Goal: Information Seeking & Learning: Learn about a topic

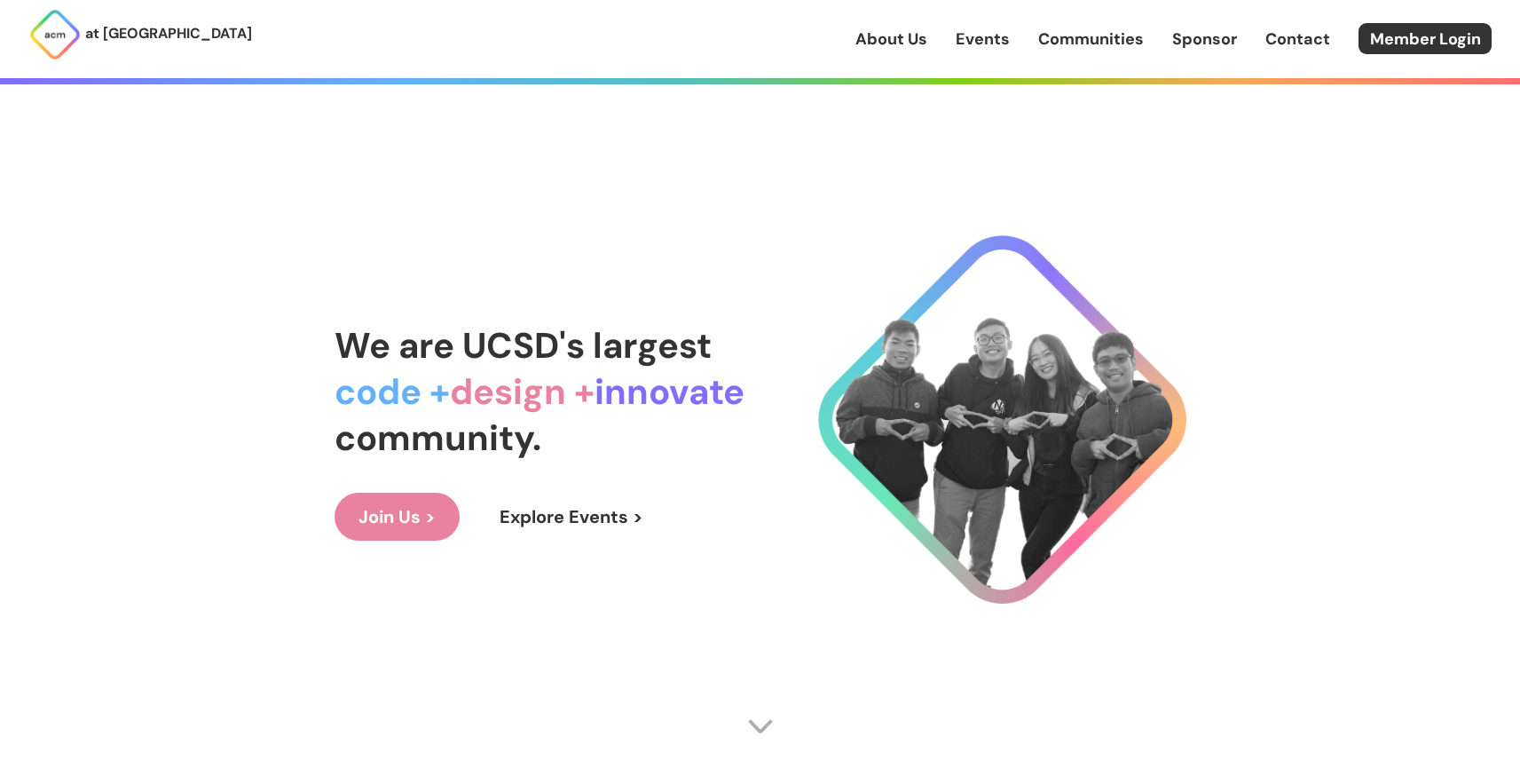
click at [1072, 41] on link "Communities" at bounding box center [1091, 39] width 106 height 23
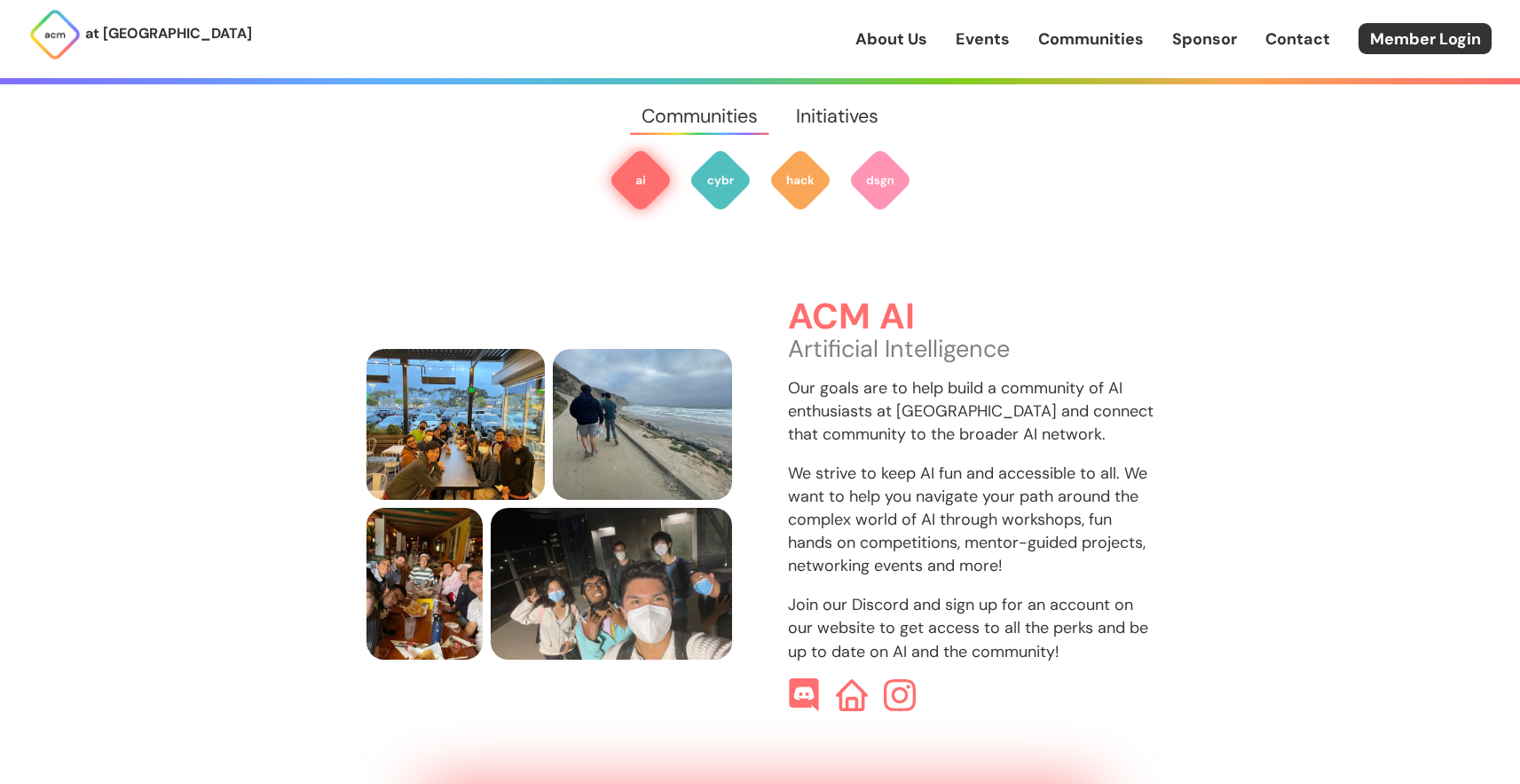
scroll to position [529, 0]
click at [805, 679] on img at bounding box center [803, 696] width 34 height 34
click at [899, 679] on img at bounding box center [899, 696] width 34 height 34
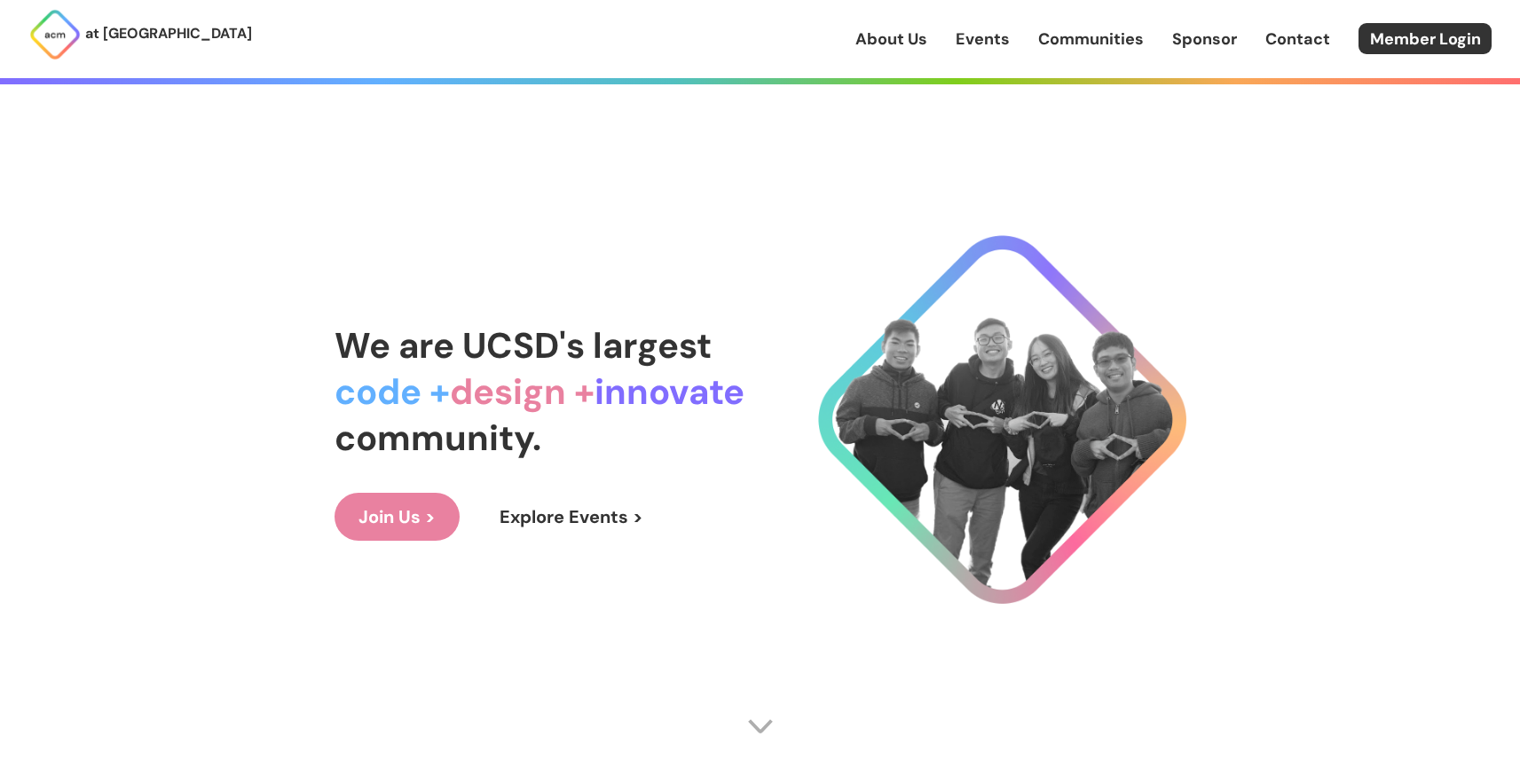
click at [979, 36] on link "Events" at bounding box center [983, 39] width 54 height 23
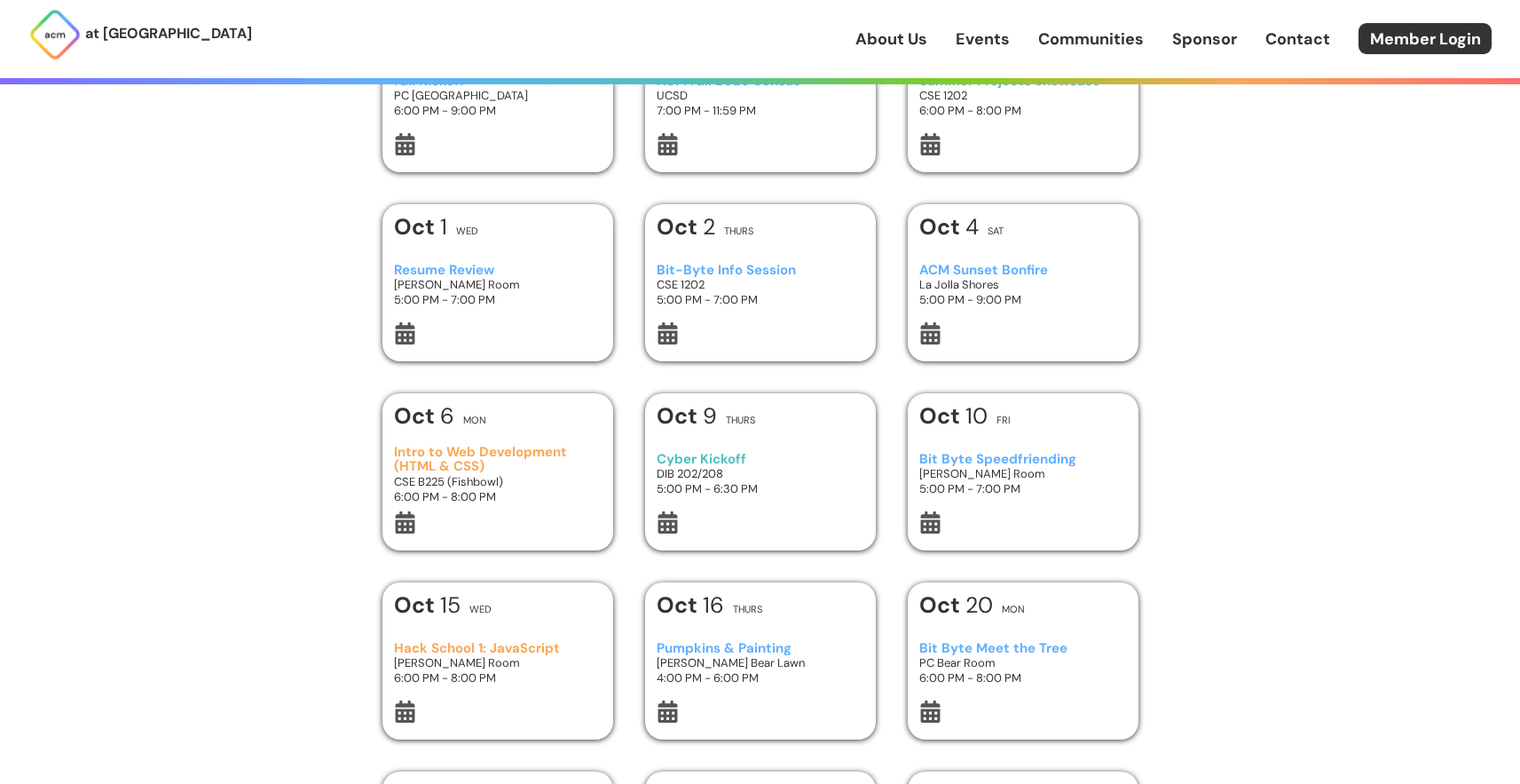
scroll to position [157, 0]
click at [766, 267] on h3 "Bit-Byte Info Session" at bounding box center [759, 270] width 206 height 15
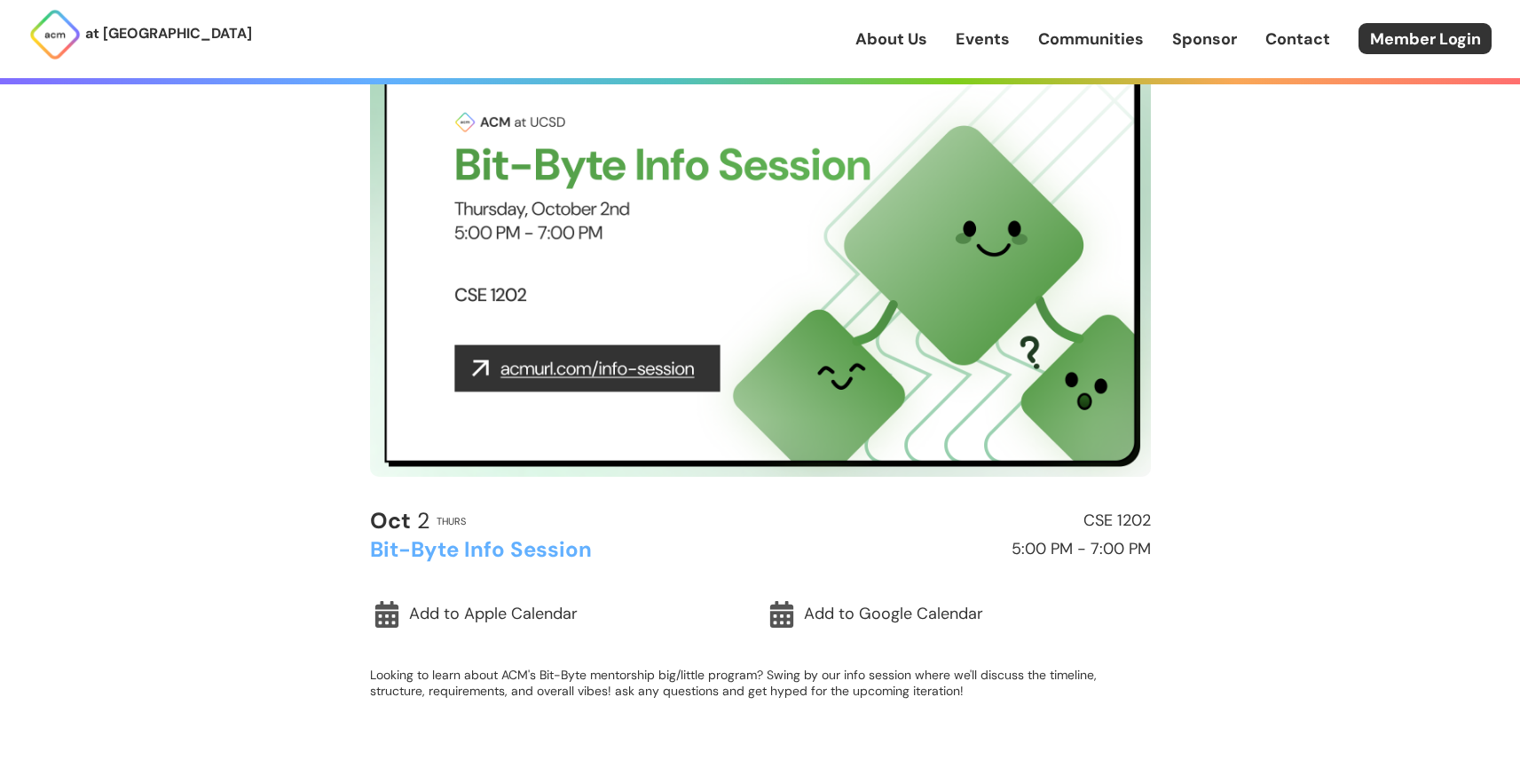
scroll to position [142, 0]
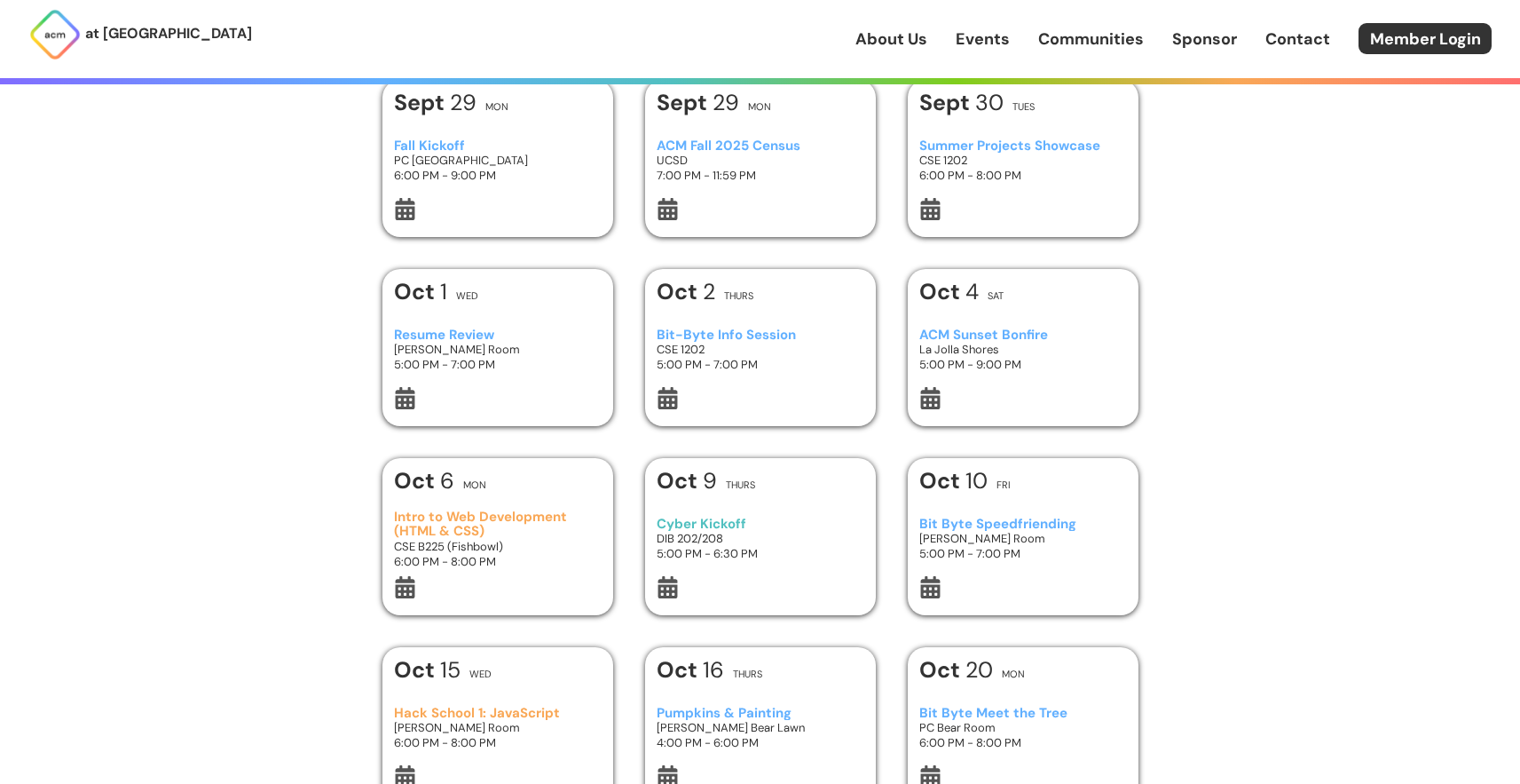
scroll to position [73, 0]
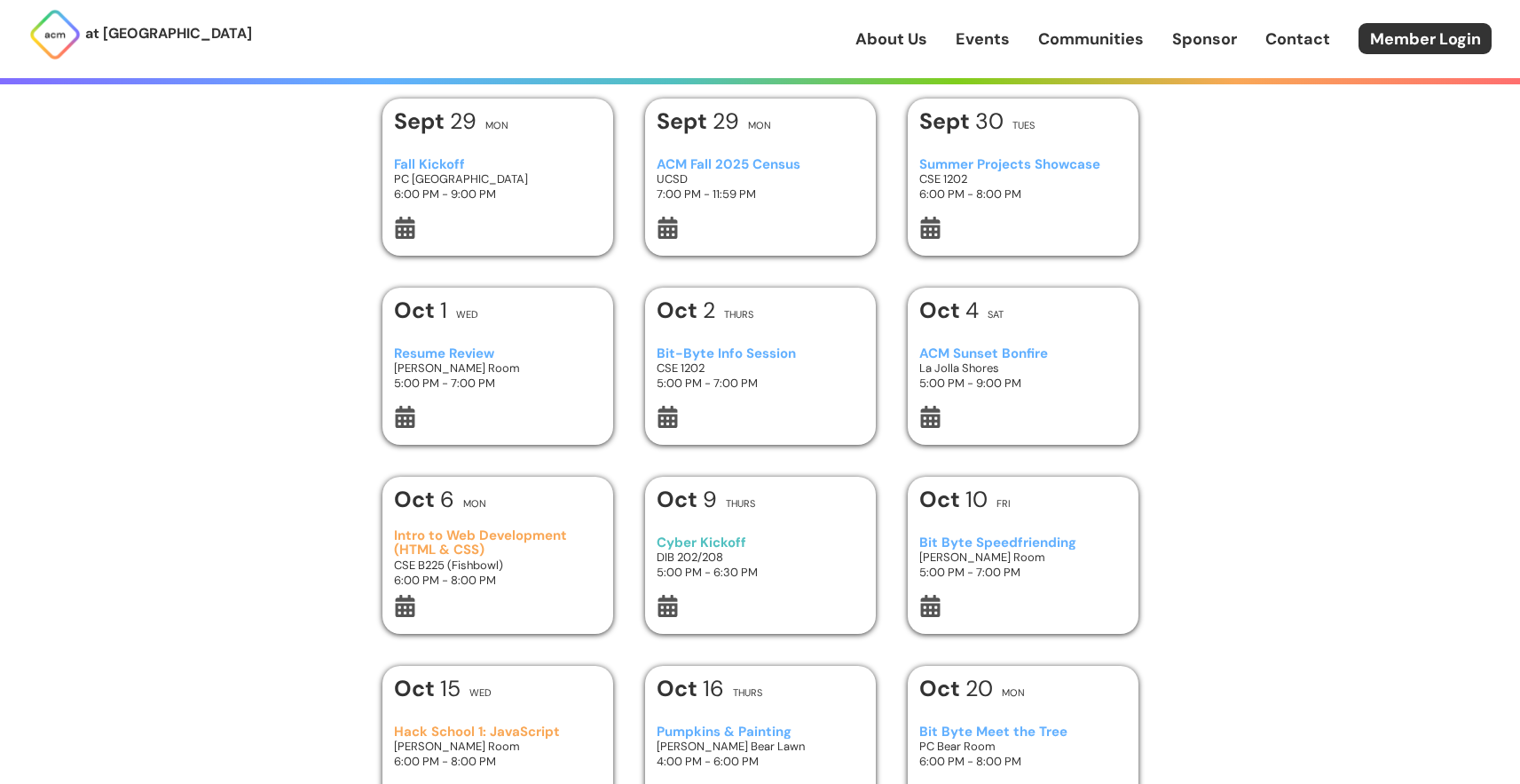
click at [1005, 180] on h3 "CSE 1202" at bounding box center [1022, 178] width 206 height 15
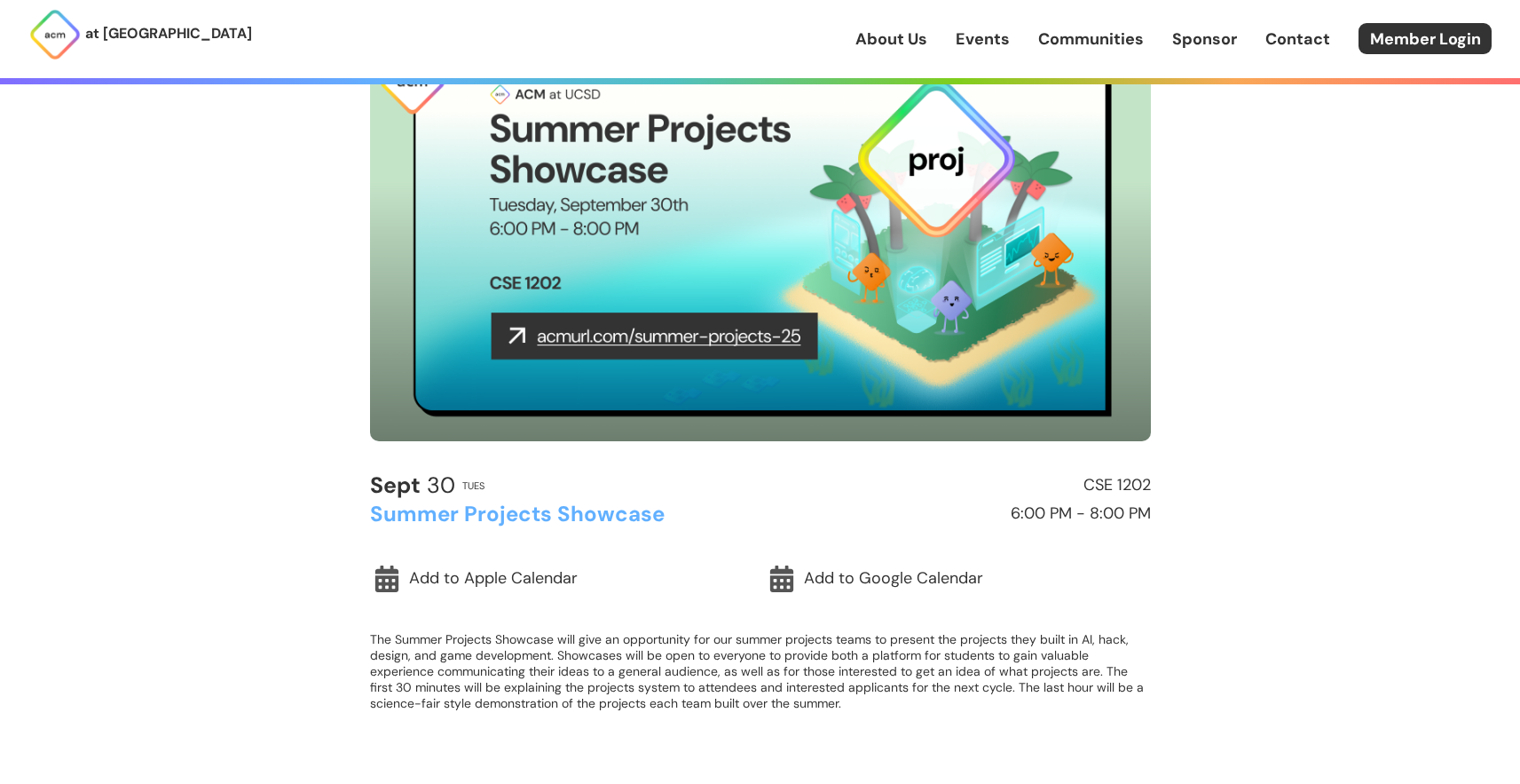
scroll to position [178, 0]
